Goal: Task Accomplishment & Management: Use online tool/utility

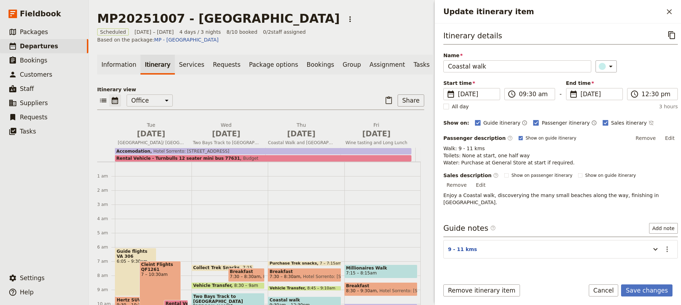
scroll to position [48, 0]
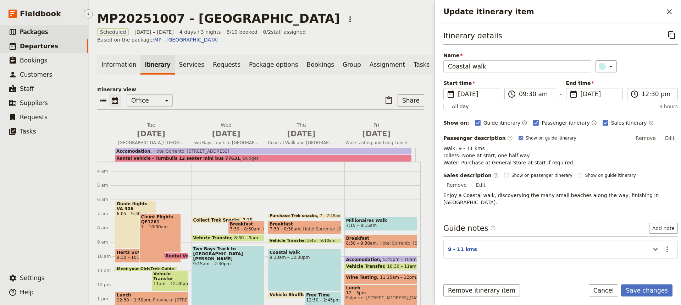
drag, startPoint x: 0, startPoint y: 0, endPoint x: 31, endPoint y: 31, distance: 43.9
click at [31, 31] on span "Packages" at bounding box center [34, 31] width 28 height 7
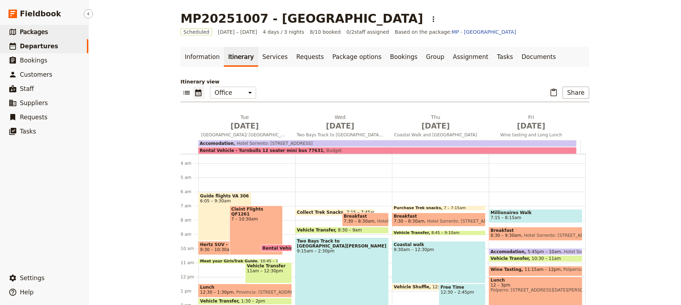
click at [37, 38] on link "​ Packages" at bounding box center [44, 32] width 88 height 14
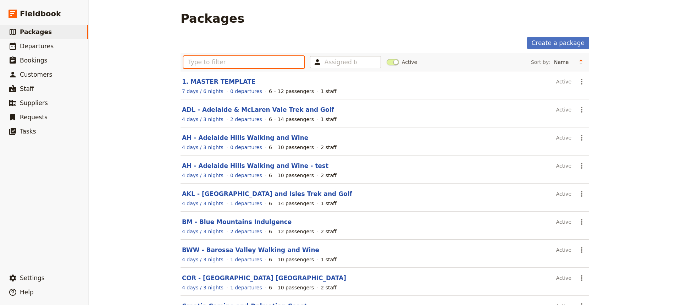
click at [191, 62] on input "text" at bounding box center [243, 62] width 121 height 12
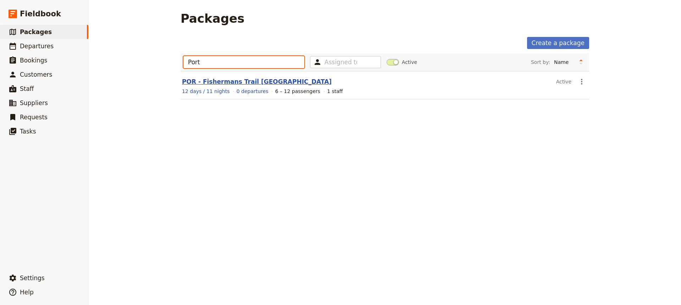
type input "Port"
click at [213, 83] on link "POR - Fishermans Trail [GEOGRAPHIC_DATA]" at bounding box center [257, 81] width 150 height 7
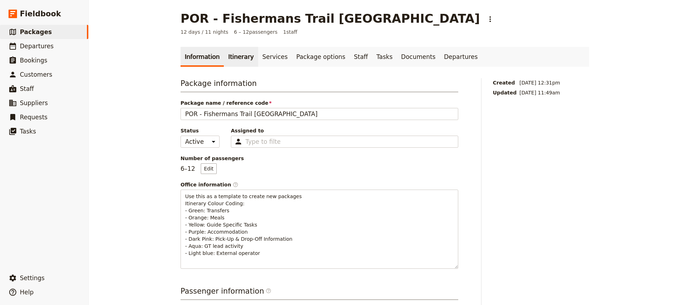
click at [232, 55] on link "Itinerary" at bounding box center [241, 57] width 34 height 20
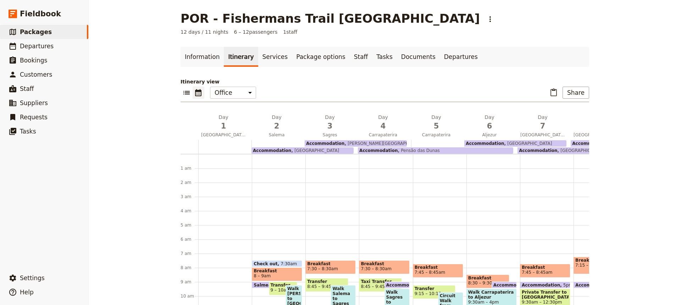
scroll to position [92, 0]
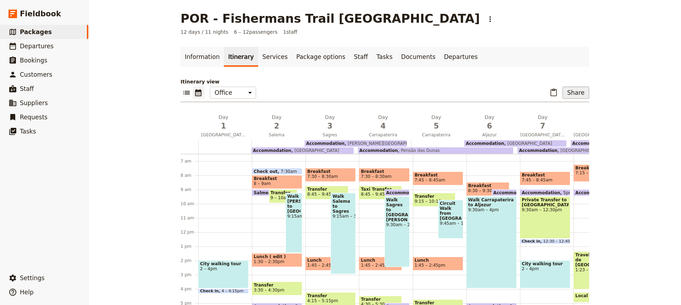
click at [577, 92] on button "Share" at bounding box center [575, 93] width 27 height 12
click at [562, 129] on span "Sales Brochure" at bounding box center [552, 127] width 37 height 7
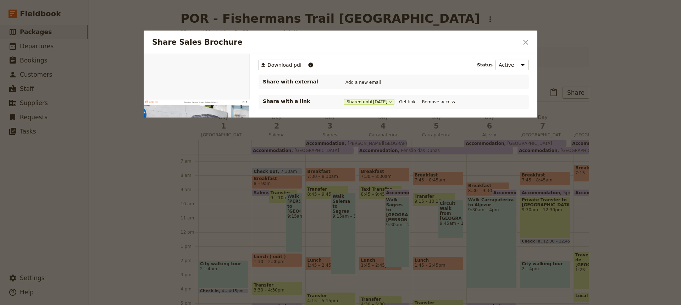
scroll to position [0, 0]
click at [413, 101] on button "Get link" at bounding box center [407, 102] width 20 height 8
click at [525, 41] on icon "Close dialog" at bounding box center [525, 42] width 9 height 9
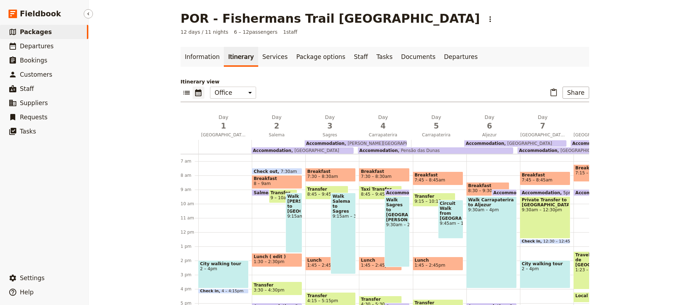
click at [33, 34] on span "Packages" at bounding box center [36, 31] width 32 height 7
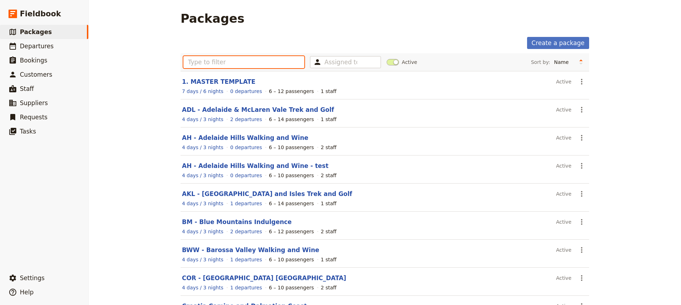
click at [190, 61] on input "text" at bounding box center [243, 62] width 121 height 12
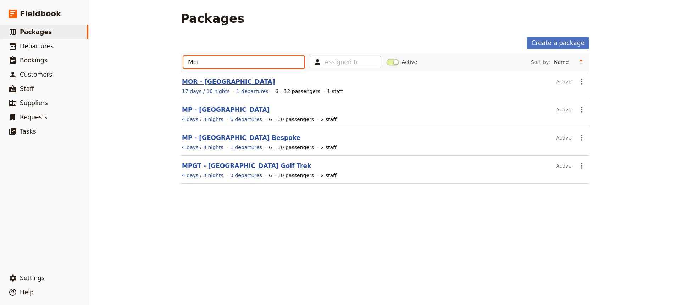
type input "Mor"
click at [208, 82] on link "MOR - [GEOGRAPHIC_DATA]" at bounding box center [228, 81] width 93 height 7
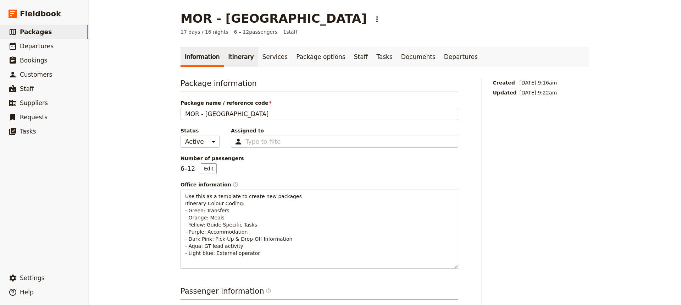
click at [235, 57] on link "Itinerary" at bounding box center [241, 57] width 34 height 20
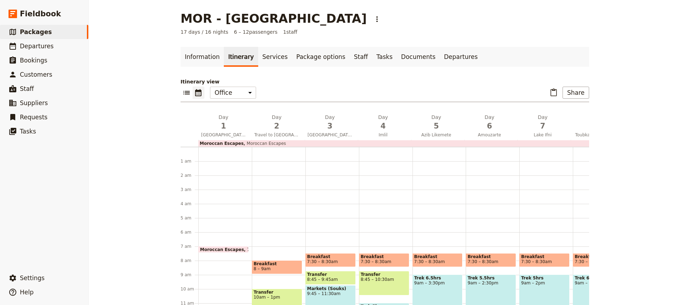
scroll to position [35, 0]
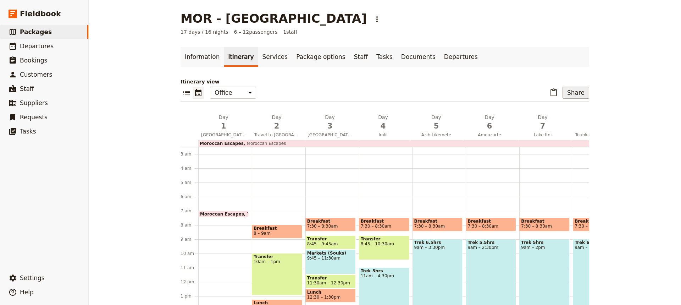
click at [569, 89] on button "Share" at bounding box center [575, 93] width 27 height 12
click at [559, 128] on span "Sales Brochure" at bounding box center [552, 127] width 37 height 7
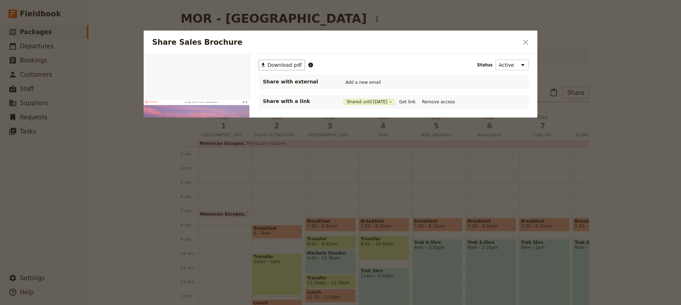
scroll to position [0, 0]
click at [414, 102] on button "Get link" at bounding box center [407, 102] width 20 height 8
